Goal: Task Accomplishment & Management: Use online tool/utility

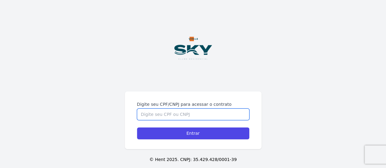
click at [186, 115] on input "Digite seu CPF/CNPJ para acessar o contrato" at bounding box center [193, 115] width 112 height 12
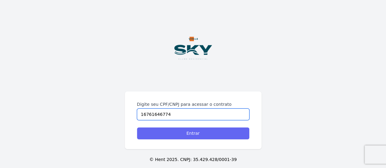
type input "16761646774"
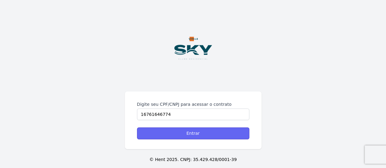
click at [190, 136] on input "Entrar" at bounding box center [193, 134] width 112 height 12
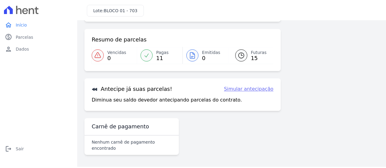
scroll to position [42, 0]
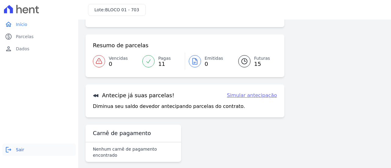
click at [11, 152] on icon "logout" at bounding box center [8, 149] width 7 height 7
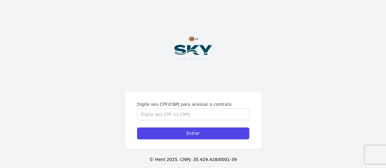
drag, startPoint x: 339, startPoint y: 0, endPoint x: 350, endPoint y: 64, distance: 65.5
click at [351, 66] on div "Digite seu CPF/CNPJ para acessar o contrato Entrar © Hent 2025. CNPJ: 35.429.42…" at bounding box center [193, 89] width 386 height 178
